Goal: Check status: Check status

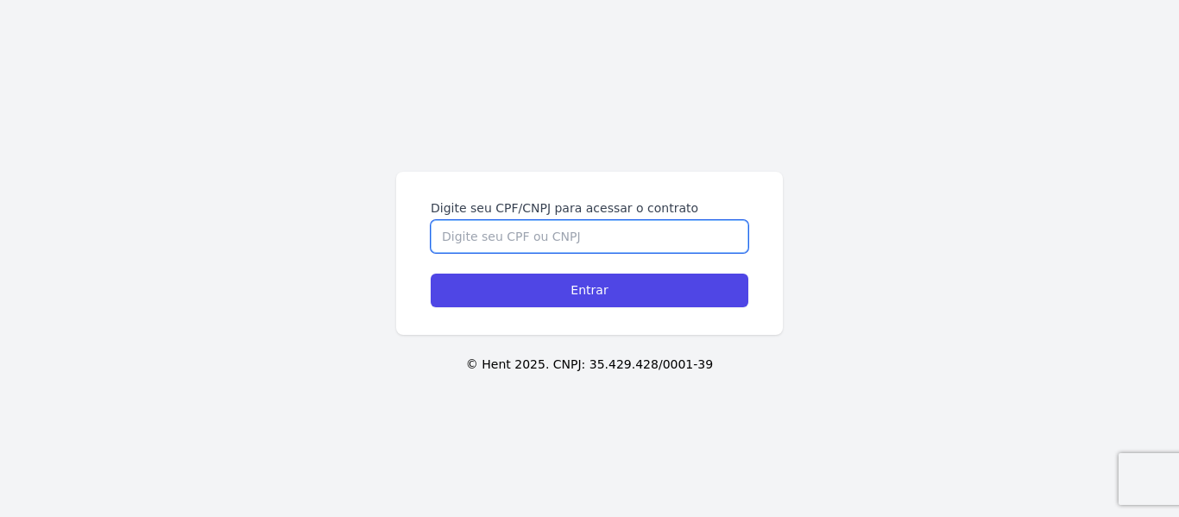
click at [545, 242] on input "Digite seu CPF/CNPJ para acessar o contrato" at bounding box center [590, 236] width 318 height 33
type input "03382144107"
click at [431, 274] on input "Entrar" at bounding box center [590, 291] width 318 height 34
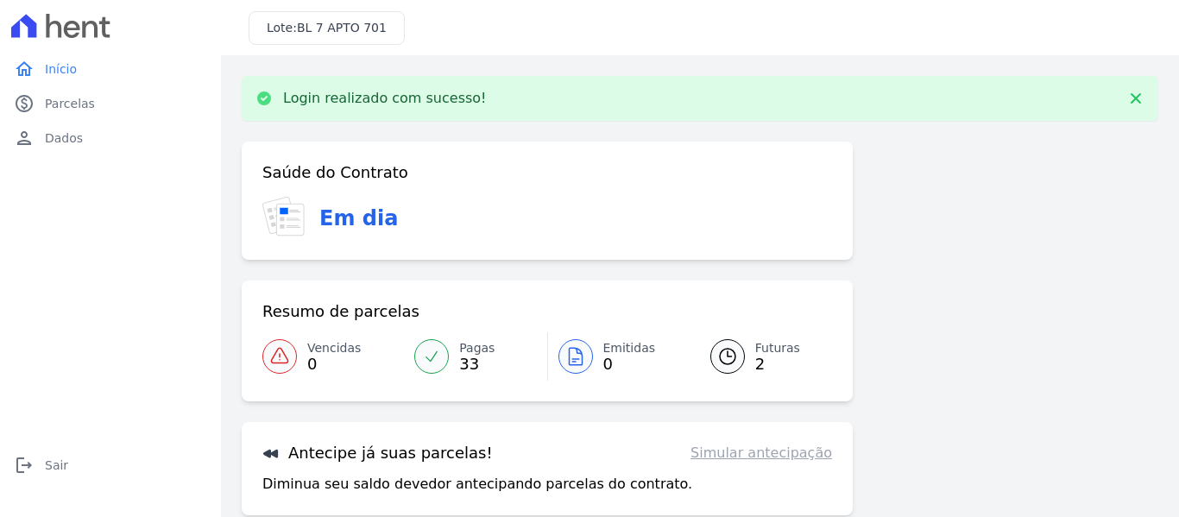
click at [768, 350] on span "Futuras" at bounding box center [777, 348] width 45 height 18
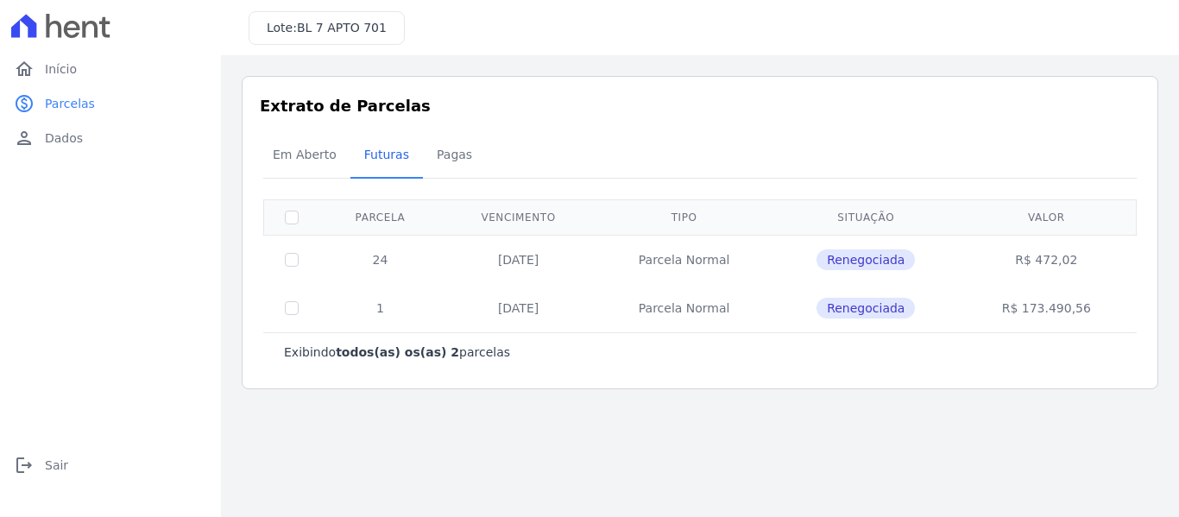
drag, startPoint x: 494, startPoint y: 265, endPoint x: 599, endPoint y: 255, distance: 105.7
click at [596, 255] on td "25/09/2025" at bounding box center [518, 259] width 154 height 49
click at [592, 275] on td "25/09/2025" at bounding box center [518, 259] width 154 height 49
